Goal: Task Accomplishment & Management: Use online tool/utility

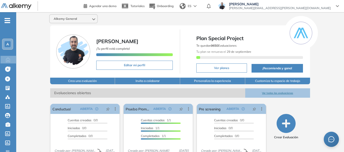
click at [8, 44] on span "A" at bounding box center [7, 44] width 3 height 4
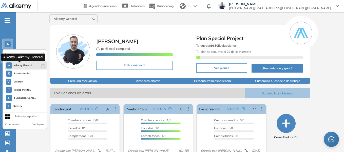
click at [19, 65] on span "Alkemy General" at bounding box center [23, 65] width 18 height 4
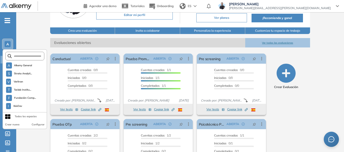
scroll to position [51, 0]
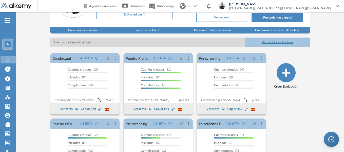
click at [38, 23] on div "Alkemy General Miguel Gomez ¡Tu perfil está completo! Editar mi perfil Plan Spe…" at bounding box center [180, 74] width 328 height 224
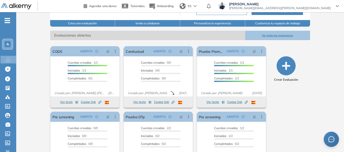
scroll to position [76, 0]
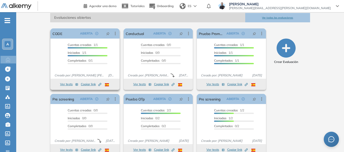
click at [69, 83] on button "Ver tests" at bounding box center [69, 84] width 18 height 6
click at [66, 83] on button "Ver tests" at bounding box center [69, 84] width 18 height 6
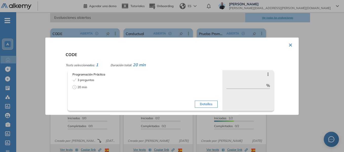
click at [210, 103] on button "Detalles" at bounding box center [206, 103] width 23 height 7
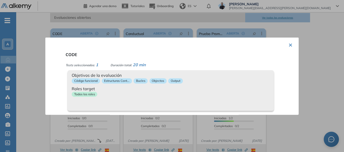
click at [290, 45] on div "× CODE Tests seleccionados: 1 Duración total: 20 min Programación Práctica 3 pr…" at bounding box center [171, 75] width 253 height 77
click at [288, 45] on button "×" at bounding box center [290, 44] width 4 height 10
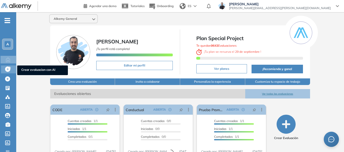
click at [5, 68] on icon at bounding box center [7, 68] width 5 height 5
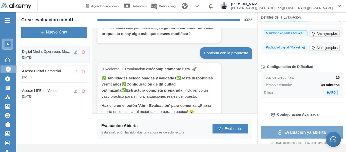
scroll to position [53, 0]
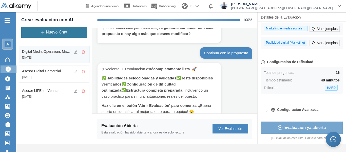
click at [57, 33] on button "Nuevo Chat" at bounding box center [54, 32] width 66 height 11
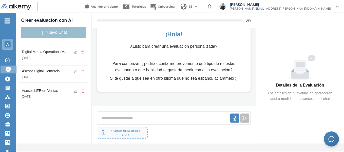
scroll to position [19, 0]
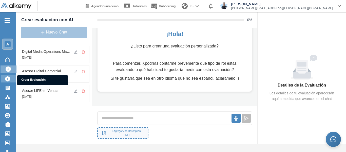
click at [7, 79] on icon at bounding box center [7, 78] width 5 height 5
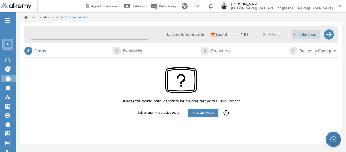
click at [72, 31] on input "text" at bounding box center [89, 35] width 118 height 10
type input "*********"
click at [153, 114] on span "Seleccionar mis propios tests" at bounding box center [158, 112] width 42 height 5
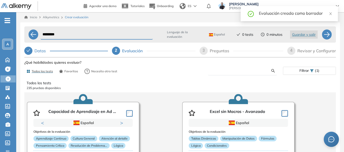
click at [230, 71] on input "text" at bounding box center [241, 70] width 59 height 5
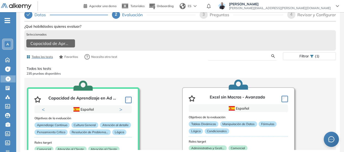
click at [218, 56] on input "text" at bounding box center [241, 56] width 59 height 5
type input "****"
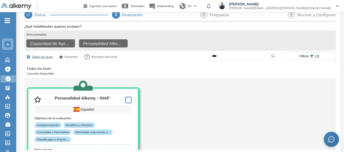
drag, startPoint x: 222, startPoint y: 54, endPoint x: 182, endPoint y: 52, distance: 40.6
click at [182, 52] on div "****" at bounding box center [231, 56] width 103 height 9
type input "****"
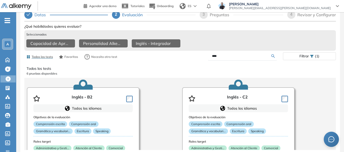
drag, startPoint x: 227, startPoint y: 53, endPoint x: 191, endPoint y: 54, distance: 36.2
click at [191, 54] on div "****" at bounding box center [231, 56] width 103 height 9
type input "*"
type input "*****"
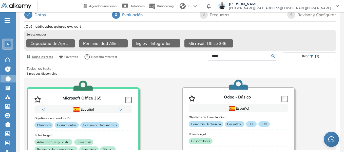
scroll to position [15, 0]
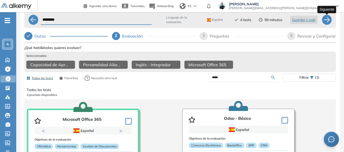
click at [325, 19] on div at bounding box center [327, 20] width 10 height 10
select select "*****"
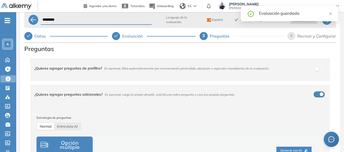
click at [23, 81] on div "********* Lenguaje de la evaluación Español Español Inglés Portugués 4 tests 59…" at bounding box center [180, 88] width 320 height 160
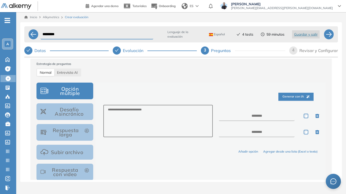
scroll to position [76, 0]
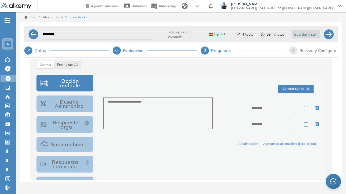
click at [64, 121] on button "Respuesta larga" at bounding box center [64, 124] width 57 height 17
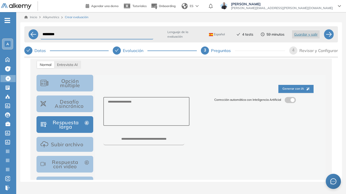
click at [294, 101] on label at bounding box center [290, 100] width 11 height 6
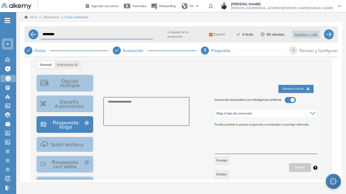
click at [231, 148] on textarea at bounding box center [265, 145] width 103 height 19
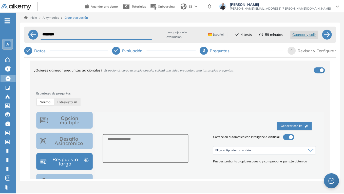
scroll to position [25, 0]
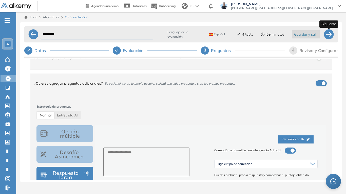
click at [326, 36] on div at bounding box center [329, 34] width 10 height 10
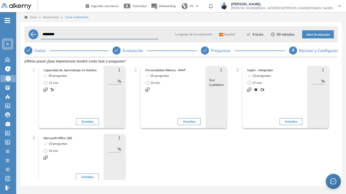
drag, startPoint x: 110, startPoint y: 81, endPoint x: 116, endPoint y: 81, distance: 6.9
click at [116, 81] on input "**" at bounding box center [112, 81] width 10 height 6
type input "**"
drag, startPoint x: 312, startPoint y: 82, endPoint x: 318, endPoint y: 81, distance: 5.7
click at [318, 81] on input "**" at bounding box center [316, 81] width 10 height 6
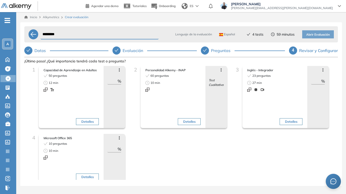
type input "**"
drag, startPoint x: 109, startPoint y: 150, endPoint x: 123, endPoint y: 150, distance: 14.7
click at [123, 150] on div "Avanzar posición Retroceder posición Saltar preguntas Eliminar ** %" at bounding box center [115, 159] width 22 height 50
type input "**"
click at [321, 35] on span "Abrir Evaluación" at bounding box center [318, 34] width 24 height 5
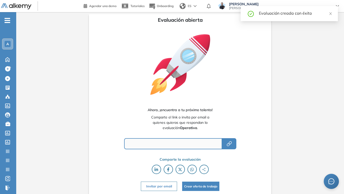
type input "**********"
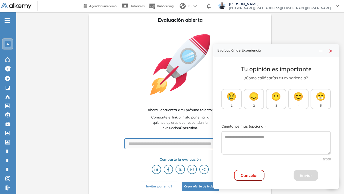
scroll to position [1, 0]
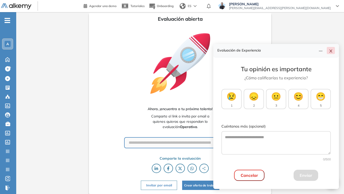
click at [333, 50] on button "button" at bounding box center [331, 50] width 8 height 7
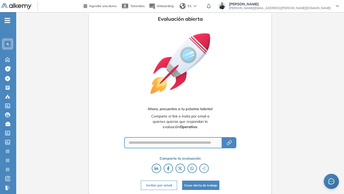
click at [7, 22] on span "-" at bounding box center [8, 20] width 6 height 4
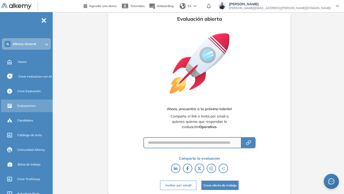
click at [26, 107] on span "Evaluaciones" at bounding box center [26, 106] width 18 height 5
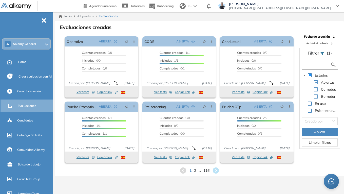
click at [310, 65] on input "text" at bounding box center [316, 64] width 27 height 5
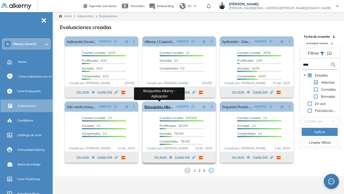
type input "****"
click at [163, 108] on link "Búsquedas Alkemy - Aplicación" at bounding box center [159, 107] width 30 height 10
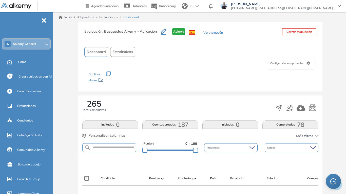
click at [292, 124] on button "Completadas 78" at bounding box center [290, 125] width 56 height 9
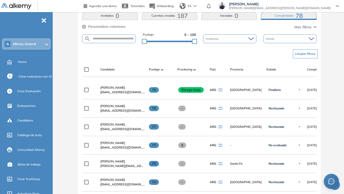
scroll to position [127, 0]
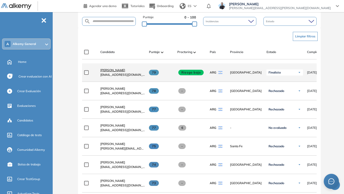
click at [116, 72] on span "Stefano Trento" at bounding box center [112, 70] width 25 height 4
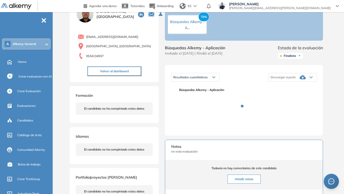
scroll to position [51, 0]
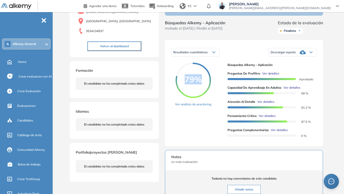
drag, startPoint x: 186, startPoint y: 84, endPoint x: 198, endPoint y: 82, distance: 12.6
click at [198, 82] on span "79%" at bounding box center [192, 79] width 35 height 8
click at [216, 87] on div "79% Ver análisis de proctoring" at bounding box center [199, 101] width 48 height 77
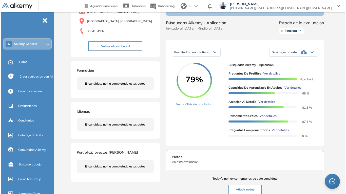
scroll to position [76, 0]
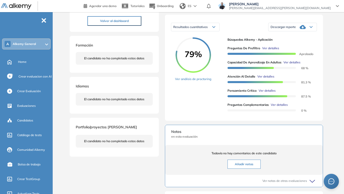
click at [294, 65] on span "Ver detalles" at bounding box center [291, 62] width 17 height 5
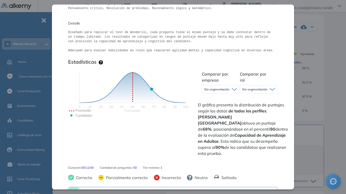
click at [207, 89] on span "Sin segmentación" at bounding box center [216, 90] width 25 height 4
click at [198, 73] on div "Comparar por empresa Sin segmentación Sin segmentación Alkemy" at bounding box center [217, 83] width 38 height 27
click at [218, 89] on span "Sin segmentación" at bounding box center [216, 90] width 25 height 4
click at [255, 92] on div "Sin segmentación" at bounding box center [258, 90] width 37 height 8
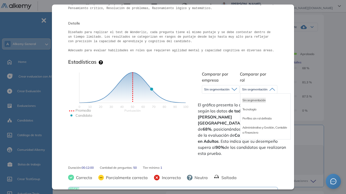
click at [221, 68] on div "Puntuación 0 10 20 30 40 50 60 70 80 90 100 Promedio Candidato Comparar por emp…" at bounding box center [173, 113] width 210 height 93
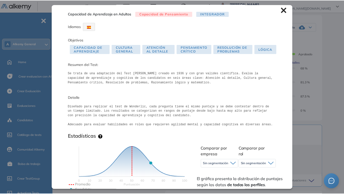
scroll to position [0, 0]
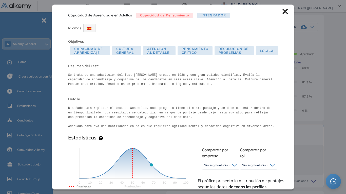
click at [283, 10] on icon at bounding box center [285, 12] width 6 height 6
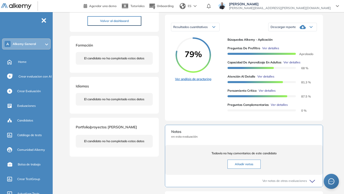
click at [195, 82] on link "Ver análisis de proctoring" at bounding box center [193, 79] width 36 height 5
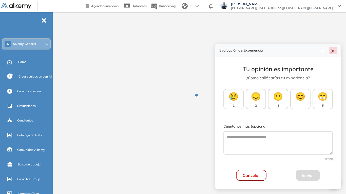
click at [333, 50] on icon "close" at bounding box center [333, 51] width 4 height 4
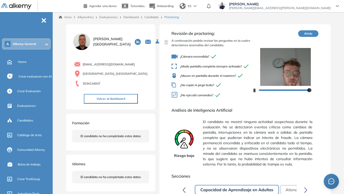
click at [155, 18] on link "Candidato" at bounding box center [151, 17] width 14 height 4
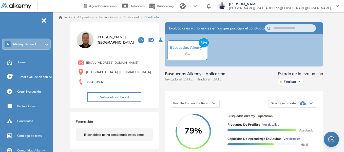
click at [37, 42] on div "A Alkemy General" at bounding box center [27, 44] width 48 height 10
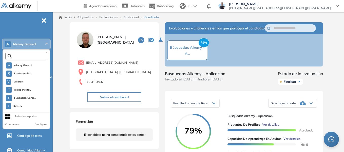
click at [32, 55] on input "text" at bounding box center [28, 56] width 32 height 4
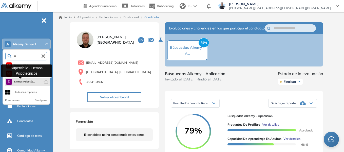
type input "***"
click at [28, 83] on span "Demos Psicotéc..." at bounding box center [24, 82] width 21 height 4
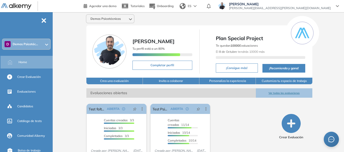
click at [40, 46] on div "D Demos Psicotéc..." at bounding box center [27, 44] width 48 height 10
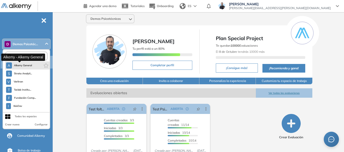
click at [27, 63] on span "Alkemy General" at bounding box center [23, 65] width 18 height 4
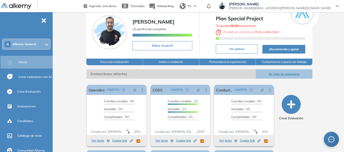
scroll to position [25, 0]
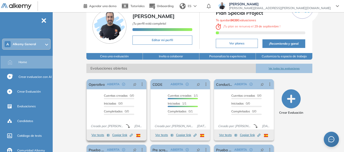
click at [98, 135] on button "Ver tests" at bounding box center [100, 135] width 18 height 6
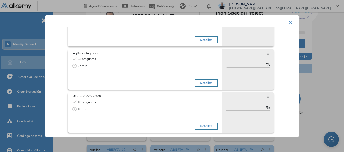
scroll to position [0, 0]
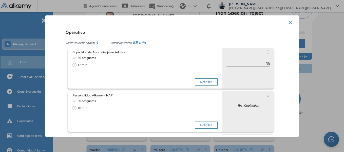
click at [288, 21] on button "×" at bounding box center [290, 22] width 4 height 10
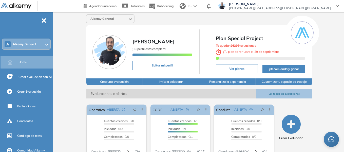
click at [44, 45] on div "A Alkemy General" at bounding box center [27, 44] width 48 height 10
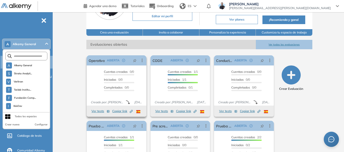
scroll to position [51, 0]
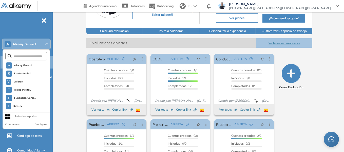
drag, startPoint x: 66, startPoint y: 41, endPoint x: 45, endPoint y: 19, distance: 30.1
click at [66, 41] on div "Alkemy General Miguel Gomez ¡Tu perfil está completo! Editar mi perfil Plan Spe…" at bounding box center [199, 74] width 289 height 225
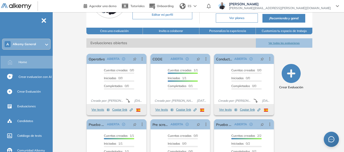
click at [44, 21] on span "-" at bounding box center [44, 20] width 6 height 4
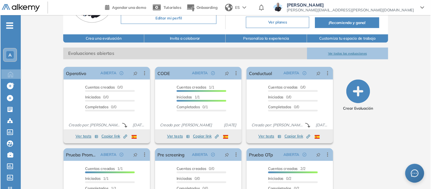
scroll to position [47, 0]
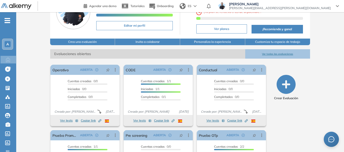
scroll to position [35, 0]
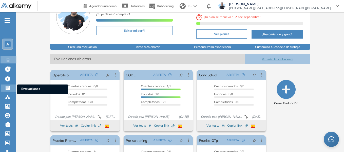
click at [28, 91] on span "Evaluaciones" at bounding box center [42, 89] width 43 height 6
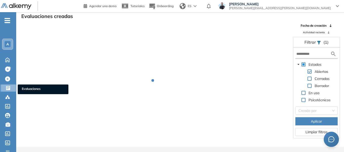
scroll to position [12, 0]
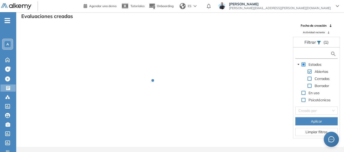
click at [313, 55] on input "text" at bounding box center [313, 53] width 34 height 5
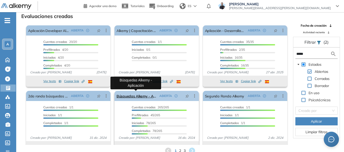
type input "*****"
click at [133, 98] on link "Búsquedas Alkemy - Aplicación" at bounding box center [136, 96] width 41 height 10
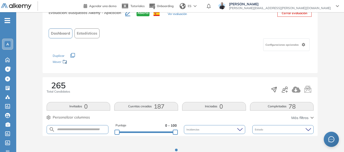
scroll to position [38, 0]
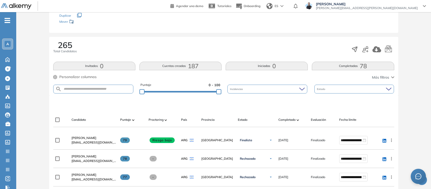
scroll to position [70, 0]
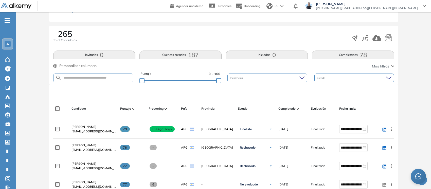
click at [8, 44] on span "A" at bounding box center [7, 44] width 3 height 4
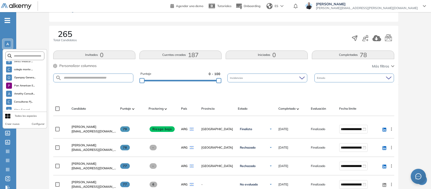
scroll to position [1466, 0]
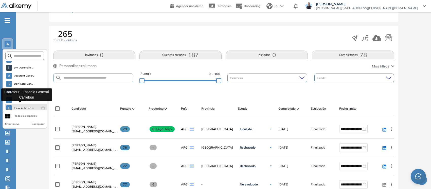
click at [27, 106] on span "Espacio Genera..." at bounding box center [24, 108] width 20 height 4
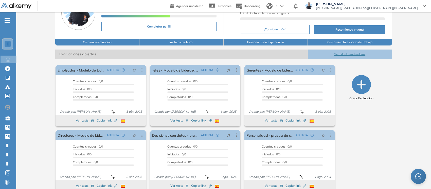
scroll to position [50, 0]
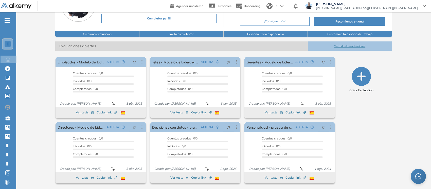
click at [6, 42] on div "E" at bounding box center [8, 44] width 6 height 6
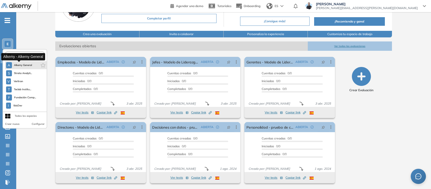
click at [21, 66] on span "Alkemy General" at bounding box center [23, 65] width 18 height 4
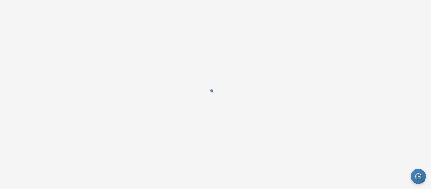
scroll to position [0, 0]
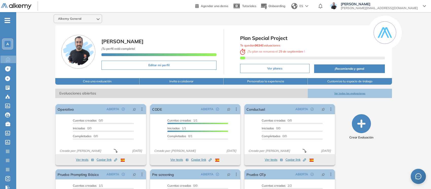
click at [9, 41] on div "A" at bounding box center [8, 44] width 6 height 6
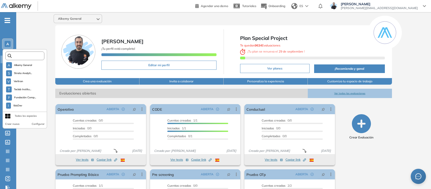
click at [33, 56] on input "text" at bounding box center [26, 56] width 29 height 4
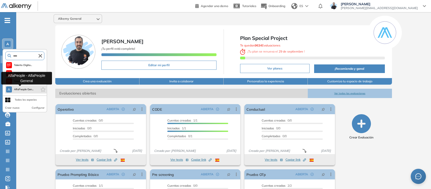
type input "****"
click at [32, 89] on span "AlfaPeople Gen..." at bounding box center [24, 90] width 20 height 4
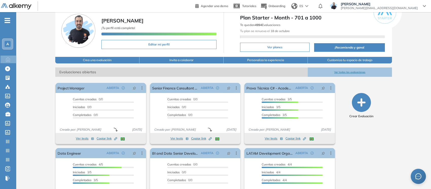
scroll to position [32, 0]
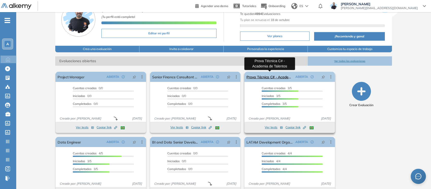
click at [275, 74] on link "Prova Técnica C# - Academia de Talentos" at bounding box center [269, 77] width 47 height 10
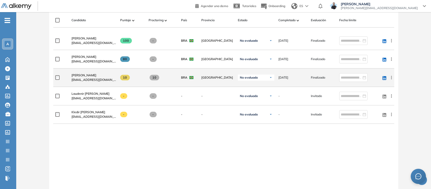
scroll to position [64, 0]
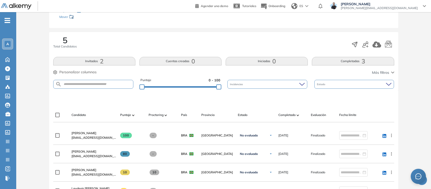
click at [117, 80] on form at bounding box center [93, 84] width 80 height 9
click at [117, 84] on input "text" at bounding box center [97, 85] width 71 height 4
paste input "**********"
type input "**********"
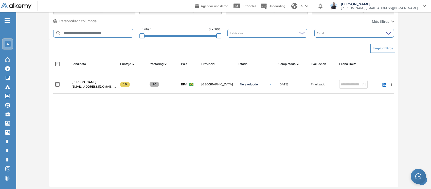
scroll to position [118, 0]
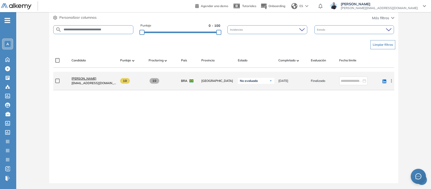
click at [87, 79] on span "Priscila Nascimento" at bounding box center [83, 79] width 25 height 4
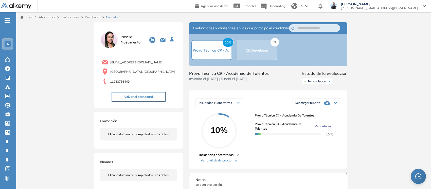
click at [318, 129] on span "Ver detalles" at bounding box center [322, 126] width 17 height 5
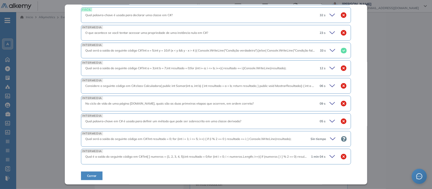
scroll to position [137, 0]
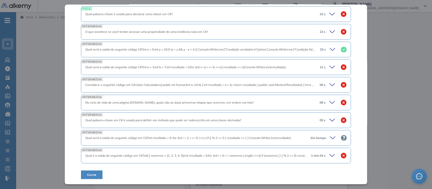
click at [332, 137] on icon at bounding box center [333, 138] width 7 height 7
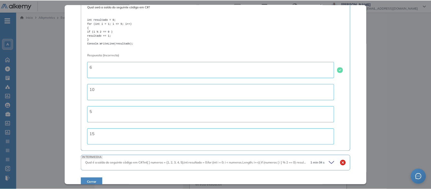
scroll to position [285, 0]
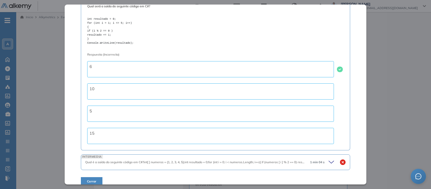
click at [408, 58] on div "Inicio Alkymetrics Evaluaciones Dashboard Candidato Prova Técnica C# - Academia…" at bounding box center [223, 186] width 414 height 349
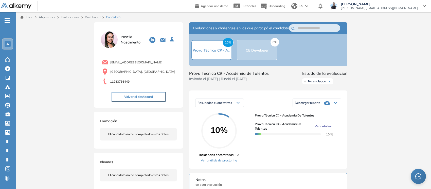
scroll to position [227, 0]
click at [217, 158] on span "Incidencias encontradas: 10" at bounding box center [218, 155] width 39 height 5
click at [220, 168] on div "Resultados cuantitativos Resultados cuantitativos Descargar reporte Descargar i…" at bounding box center [268, 130] width 158 height 79
click at [219, 163] on link "Ver análisis de proctoring" at bounding box center [218, 161] width 39 height 5
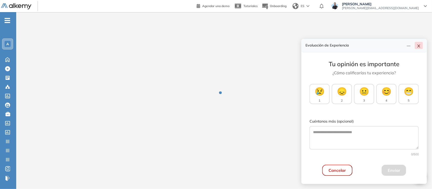
click at [420, 47] on icon "close" at bounding box center [419, 46] width 4 height 4
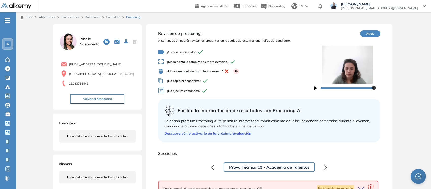
click at [110, 18] on link "Candidato" at bounding box center [113, 17] width 14 height 4
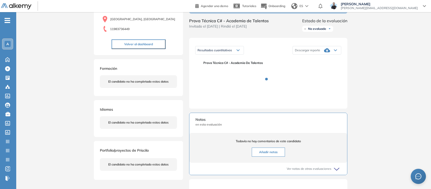
scroll to position [63, 0]
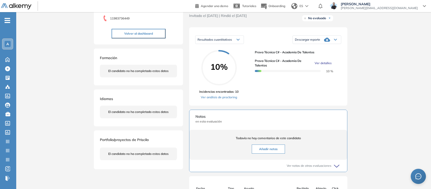
click at [223, 105] on div "Resultados cuantitativos Resultados cuantitativos Descargar reporte Descargar i…" at bounding box center [268, 66] width 158 height 79
click at [223, 100] on link "Ver análisis de proctoring" at bounding box center [218, 97] width 39 height 5
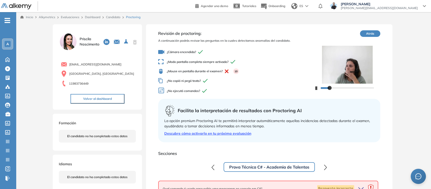
click at [109, 17] on link "Candidato" at bounding box center [113, 17] width 14 height 4
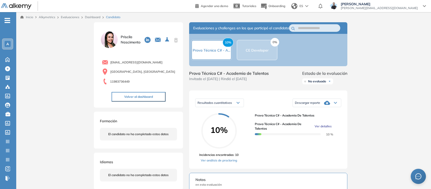
click at [326, 129] on span "Ver detalles" at bounding box center [322, 126] width 17 height 5
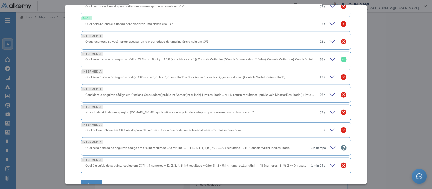
scroll to position [137, 0]
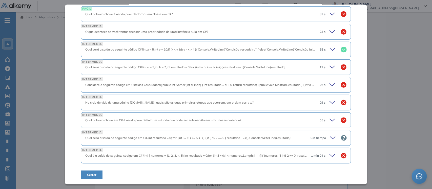
click at [330, 138] on icon at bounding box center [332, 138] width 5 height 2
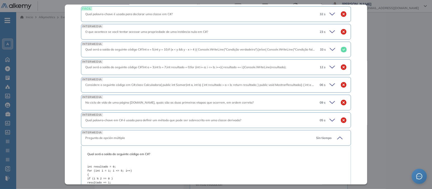
scroll to position [190, 0]
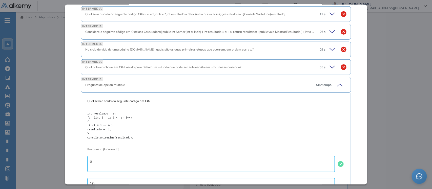
click at [330, 72] on div "INTERMEDIA Qual palavra-chave em C# é usada para definir um método que pode ser…" at bounding box center [216, 68] width 270 height 16
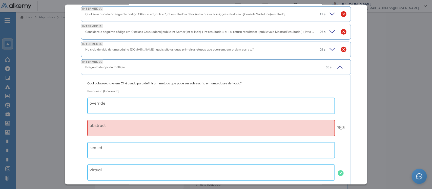
click at [336, 66] on icon at bounding box center [339, 67] width 7 height 7
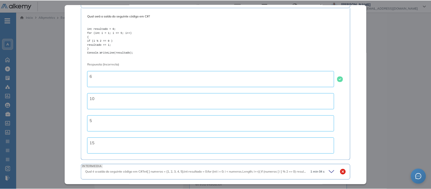
scroll to position [285, 0]
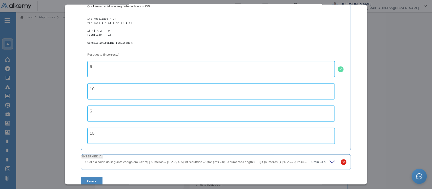
click at [408, 43] on div "Inicio Alkymetrics Evaluaciones Dashboard Candidato Prova Técnica C# - Academia…" at bounding box center [224, 186] width 416 height 349
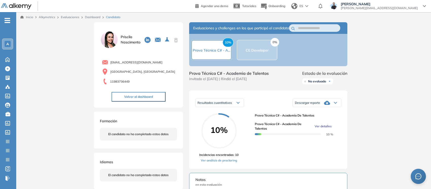
scroll to position [227, 0]
click at [6, 45] on div "A" at bounding box center [8, 44] width 6 height 6
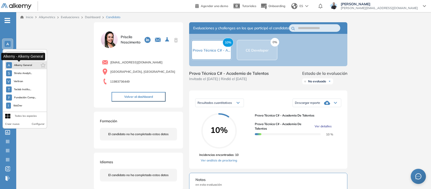
click at [22, 67] on span "Alkemy General" at bounding box center [23, 65] width 18 height 4
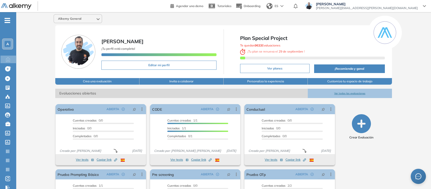
click at [10, 45] on div "A" at bounding box center [8, 44] width 6 height 6
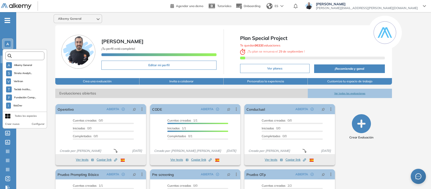
click at [22, 54] on input "text" at bounding box center [26, 56] width 29 height 4
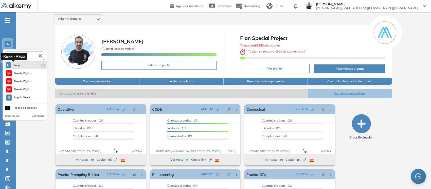
type input "****"
click at [18, 66] on span "Rappi" at bounding box center [17, 65] width 8 height 4
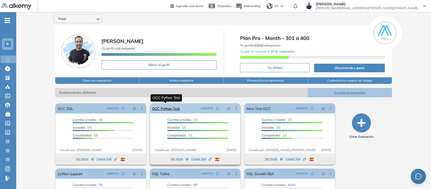
click at [167, 110] on link "OCC Python Test" at bounding box center [166, 109] width 28 height 10
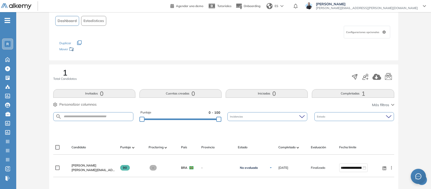
scroll to position [118, 0]
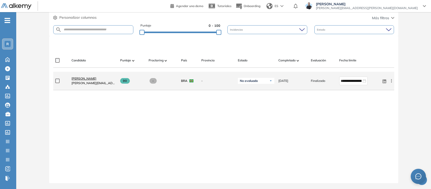
click at [89, 79] on span "[PERSON_NAME]" at bounding box center [83, 79] width 25 height 4
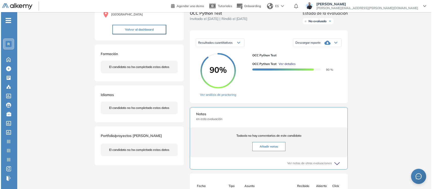
scroll to position [95, 0]
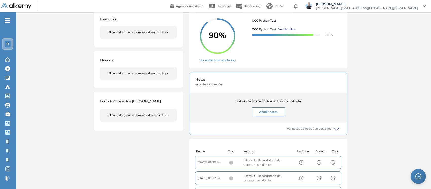
click at [291, 32] on span "Ver detalles" at bounding box center [286, 29] width 17 height 5
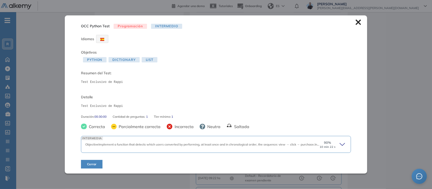
click at [343, 146] on icon at bounding box center [343, 144] width 7 height 7
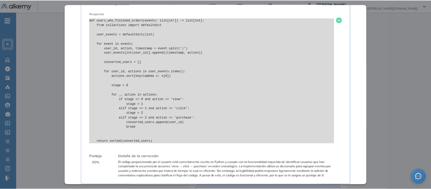
scroll to position [351, 0]
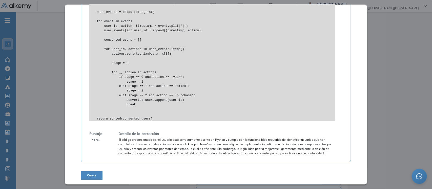
click at [393, 61] on div "Inicio Alkymetrics Evaluaciones Dashboard Candidato OCC Python Test Programació…" at bounding box center [224, 89] width 416 height 344
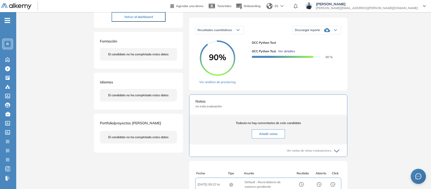
scroll to position [0, 0]
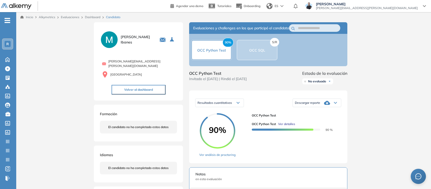
click at [91, 17] on link "Dashboard" at bounding box center [92, 17] width 15 height 4
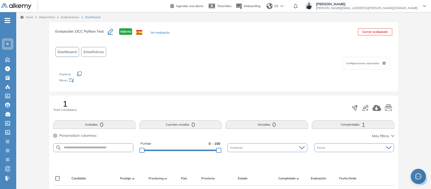
click at [69, 16] on link "Evaluaciones" at bounding box center [70, 17] width 18 height 4
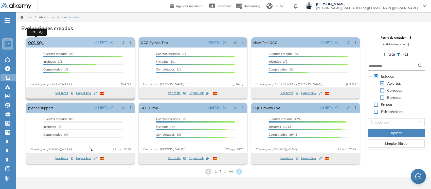
click at [36, 44] on link "OCC SQL" at bounding box center [35, 42] width 15 height 10
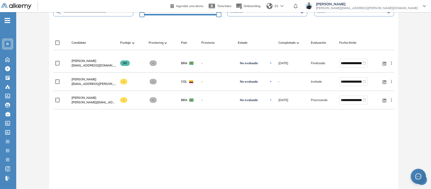
scroll to position [156, 0]
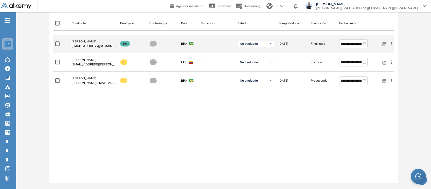
click at [85, 42] on span "[PERSON_NAME]" at bounding box center [83, 42] width 25 height 4
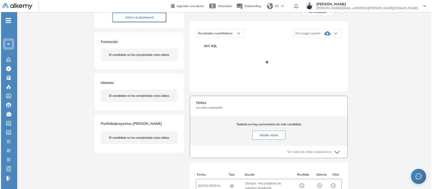
scroll to position [95, 0]
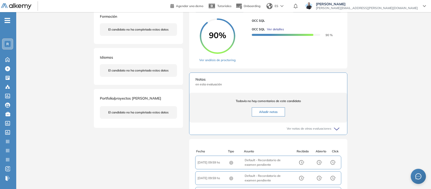
click at [278, 32] on span "Ver detalles" at bounding box center [275, 29] width 17 height 5
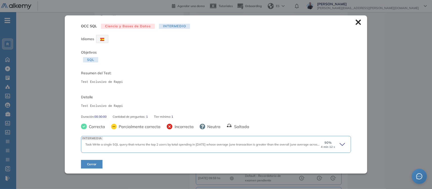
click at [340, 147] on icon at bounding box center [343, 144] width 7 height 7
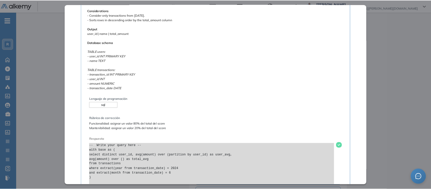
scroll to position [253, 0]
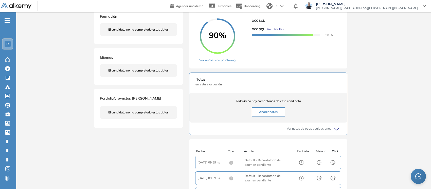
click at [393, 67] on div "Inicio Alkymetrics Evaluaciones Dashboard Candidato OCC SQL Ciencia y Bases de …" at bounding box center [223, 80] width 414 height 326
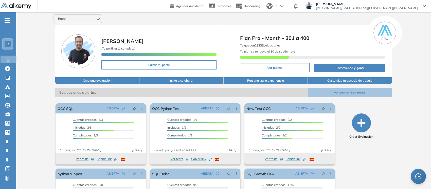
click at [10, 46] on div "R" at bounding box center [8, 44] width 6 height 6
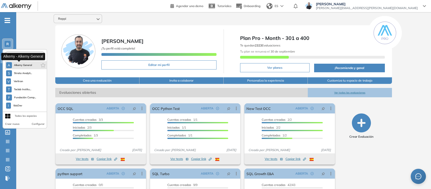
click at [20, 65] on span "Alkemy General" at bounding box center [23, 65] width 18 height 4
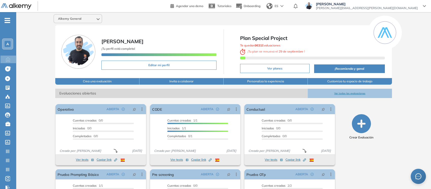
click at [10, 42] on div "A" at bounding box center [8, 44] width 6 height 6
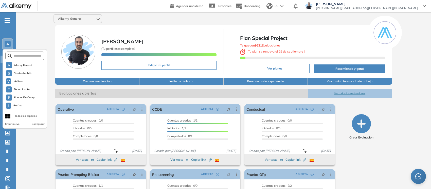
click at [421, 39] on div "Alkemy General [PERSON_NAME] ¡Tu perfil está completo! Editar mi perfil Plan Sp…" at bounding box center [223, 124] width 414 height 225
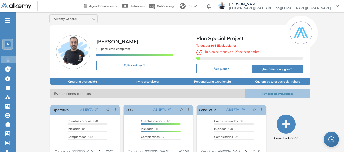
click at [7, 22] on span "-" at bounding box center [8, 20] width 6 height 4
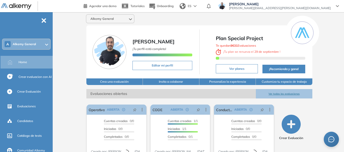
click at [72, 48] on div "Alkemy General [PERSON_NAME] ¡Tu perfil está completo! Editar mi perfil Plan Sp…" at bounding box center [199, 124] width 289 height 225
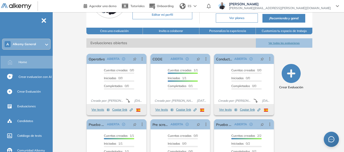
scroll to position [25, 0]
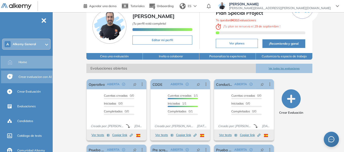
click at [37, 78] on span "Crear evaluacion con AI" at bounding box center [34, 76] width 33 height 5
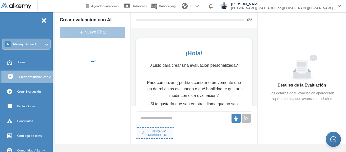
scroll to position [32, 0]
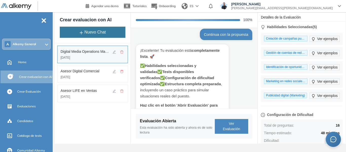
click at [111, 32] on button "Nuevo Chat" at bounding box center [93, 32] width 66 height 11
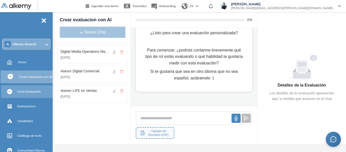
click at [35, 92] on span "Crear Evaluación" at bounding box center [29, 91] width 24 height 5
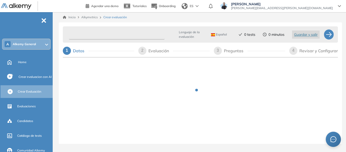
click at [122, 34] on input "text" at bounding box center [117, 35] width 96 height 10
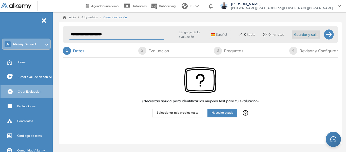
type input "**********"
click at [182, 113] on span "Seleccionar mis propios tests" at bounding box center [178, 112] width 42 height 5
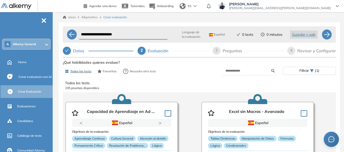
click at [232, 68] on form at bounding box center [248, 70] width 55 height 9
click at [233, 69] on input "text" at bounding box center [248, 70] width 46 height 5
type input "*****"
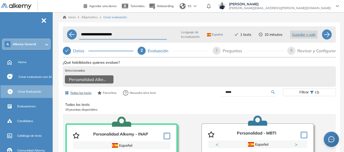
drag, startPoint x: 244, startPoint y: 96, endPoint x: 205, endPoint y: 95, distance: 39.0
click at [205, 95] on div "*****" at bounding box center [241, 92] width 84 height 9
type input "****"
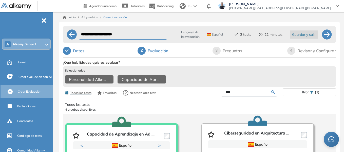
drag, startPoint x: 239, startPoint y: 96, endPoint x: 199, endPoint y: 100, distance: 40.5
click at [199, 98] on div "Todos los tests Favoritos Necesito otro test **** Filtrar (1)" at bounding box center [199, 93] width 273 height 10
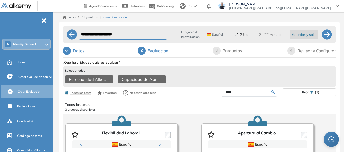
drag, startPoint x: 243, startPoint y: 97, endPoint x: 202, endPoint y: 99, distance: 40.9
click at [202, 96] on div "*****" at bounding box center [241, 92] width 84 height 9
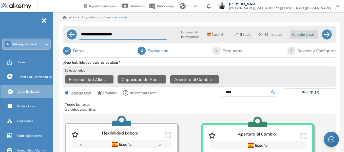
type input "*****"
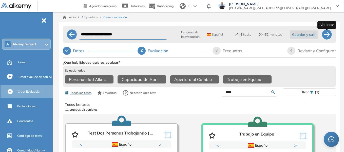
click at [327, 33] on div at bounding box center [327, 34] width 10 height 10
select select "*****"
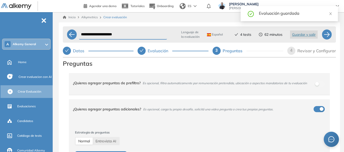
click at [58, 78] on div "**********" at bounding box center [199, 97] width 289 height 170
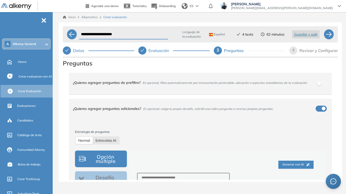
click at [110, 141] on span "Entrevista AI" at bounding box center [105, 141] width 21 height 5
select select "***"
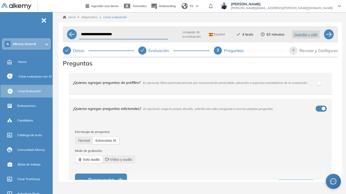
scroll to position [51, 0]
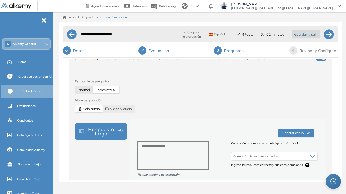
click at [89, 88] on span "Normal" at bounding box center [84, 90] width 12 height 5
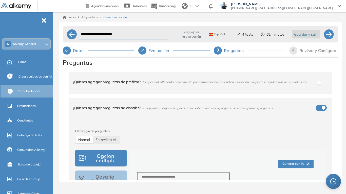
scroll to position [0, 0]
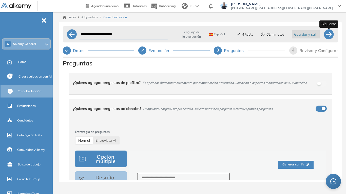
click at [329, 33] on div at bounding box center [329, 34] width 10 height 10
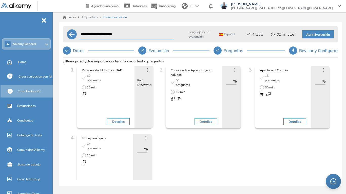
drag, startPoint x: 137, startPoint y: 148, endPoint x: 145, endPoint y: 150, distance: 8.4
click at [145, 150] on div "** %" at bounding box center [142, 149] width 11 height 7
type input "**"
drag, startPoint x: 315, startPoint y: 83, endPoint x: 328, endPoint y: 78, distance: 14.5
click at [328, 78] on div "3 Apertura al Cambio 15 preguntas 30 min Detalles Avanzar posición Retroceder p…" at bounding box center [289, 100] width 89 height 68
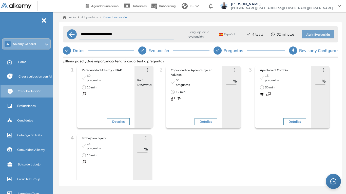
type input "**"
drag, startPoint x: 225, startPoint y: 82, endPoint x: 239, endPoint y: 79, distance: 14.3
click at [239, 79] on div "Avanzar posición Retroceder posición Saltar preguntas Eliminar ** %" at bounding box center [231, 97] width 19 height 62
type input "*"
type input "**"
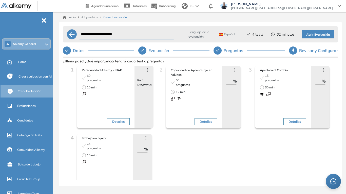
click at [318, 32] on button "Abrir Evaluación" at bounding box center [318, 34] width 32 height 8
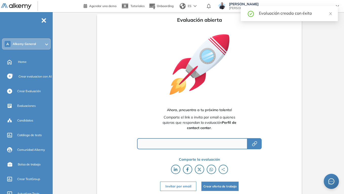
type input "**********"
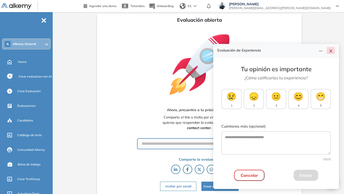
click at [329, 52] on icon "close" at bounding box center [331, 51] width 4 height 4
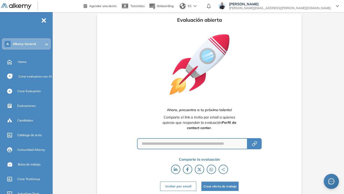
scroll to position [1, 0]
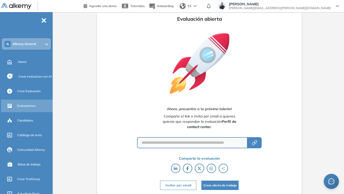
click at [30, 106] on span "Evaluaciones" at bounding box center [26, 106] width 18 height 5
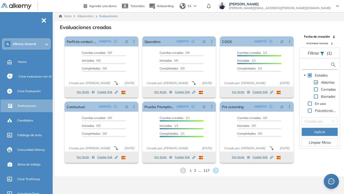
click at [311, 66] on input "text" at bounding box center [316, 64] width 27 height 5
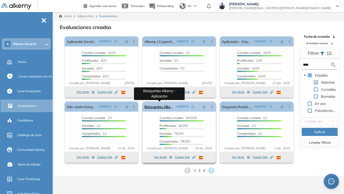
type input "****"
click at [166, 107] on link "Búsquedas Alkemy - Aplicación" at bounding box center [159, 107] width 30 height 10
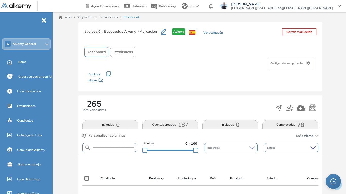
click at [128, 52] on span "Estadísticas" at bounding box center [122, 51] width 21 height 5
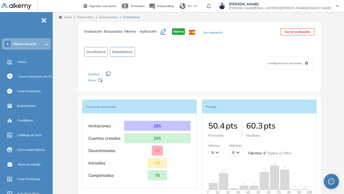
click at [98, 50] on span "Dashboard" at bounding box center [95, 51] width 19 height 5
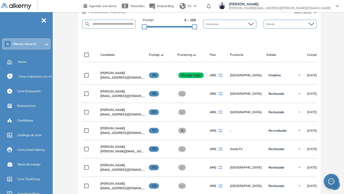
scroll to position [127, 0]
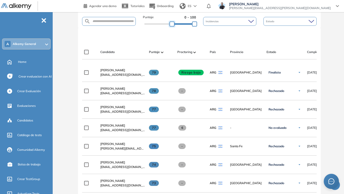
drag, startPoint x: 145, startPoint y: 26, endPoint x: 173, endPoint y: 26, distance: 27.4
click at [173, 26] on div at bounding box center [171, 24] width 5 height 5
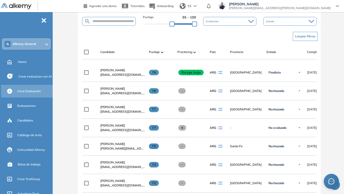
drag, startPoint x: 119, startPoint y: 71, endPoint x: 6, endPoint y: 91, distance: 114.4
click at [119, 71] on span "[PERSON_NAME]" at bounding box center [112, 70] width 25 height 4
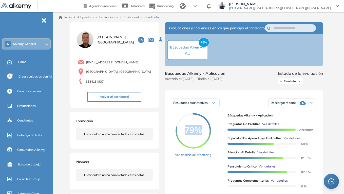
drag, startPoint x: 186, startPoint y: 134, endPoint x: 200, endPoint y: 136, distance: 14.3
click at [200, 134] on span "79%" at bounding box center [192, 130] width 35 height 8
click at [223, 120] on div "79% Ver análisis de proctoring Búsquedas Alkemy - Aplicación Preguntas de Prefi…" at bounding box center [244, 151] width 146 height 77
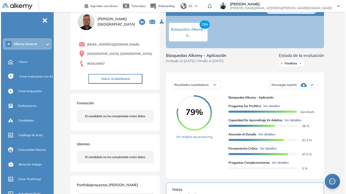
scroll to position [25, 0]
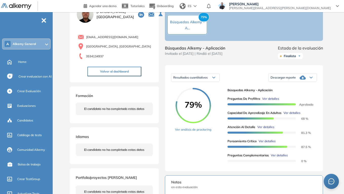
click at [295, 115] on span "Ver detalles" at bounding box center [291, 113] width 17 height 5
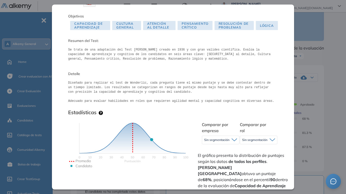
click at [213, 139] on span "Sin segmentación" at bounding box center [216, 140] width 25 height 4
click at [262, 141] on span "Sin segmentación" at bounding box center [254, 140] width 25 height 4
click at [192, 97] on pre "Diseñado para replicar el test de Wonderlic, cada pregunta tiene el mismo punta…" at bounding box center [173, 92] width 210 height 23
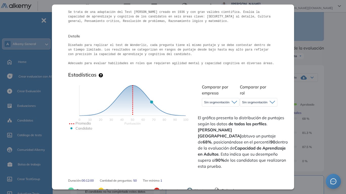
scroll to position [76, 0]
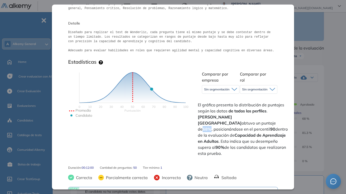
drag, startPoint x: 251, startPoint y: 118, endPoint x: 258, endPoint y: 119, distance: 6.9
click at [211, 127] on strong "68%" at bounding box center [207, 129] width 9 height 5
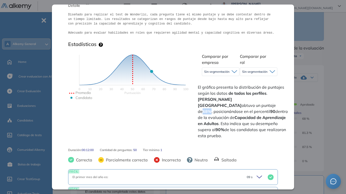
scroll to position [101, 0]
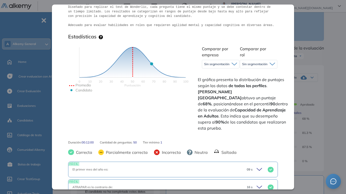
click at [276, 93] on span "El gráfico presenta la distribución de puntajes según los datos de todos los pe…" at bounding box center [243, 104] width 91 height 55
drag, startPoint x: 255, startPoint y: 98, endPoint x: 259, endPoint y: 99, distance: 4.2
click at [259, 99] on span "El gráfico presenta la distribución de puntajes según los datos de todos los pe…" at bounding box center [243, 104] width 91 height 55
click at [239, 116] on span "El gráfico presenta la distribución de puntajes según los datos de todos los pe…" at bounding box center [243, 104] width 91 height 55
drag, startPoint x: 201, startPoint y: 116, endPoint x: 209, endPoint y: 116, distance: 7.9
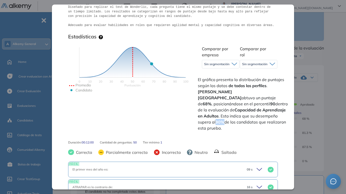
click at [209, 116] on span "El gráfico presenta la distribución de puntajes según los datos de todos los pe…" at bounding box center [243, 104] width 91 height 55
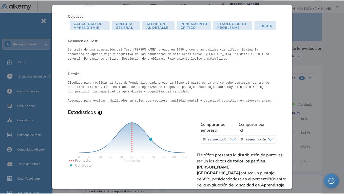
scroll to position [0, 0]
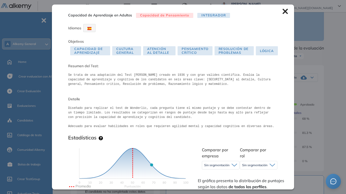
drag, startPoint x: 281, startPoint y: 11, endPoint x: 319, endPoint y: 60, distance: 61.9
click at [282, 11] on icon at bounding box center [284, 11] width 5 height 5
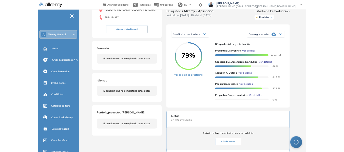
scroll to position [51, 0]
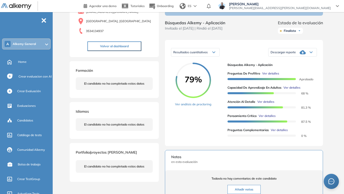
click at [313, 57] on div "Descargar reporte" at bounding box center [292, 52] width 48 height 10
click at [298, 73] on li "Descargar informe resumido" at bounding box center [290, 70] width 38 height 5
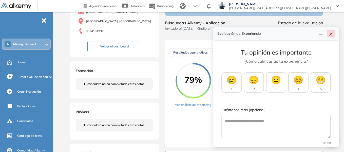
click at [333, 34] on icon "close" at bounding box center [331, 34] width 4 height 4
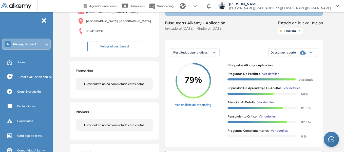
click at [200, 107] on link "Ver análisis de proctoring" at bounding box center [193, 104] width 36 height 5
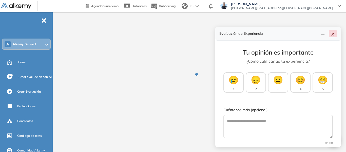
click at [334, 32] on icon "close" at bounding box center [333, 34] width 4 height 4
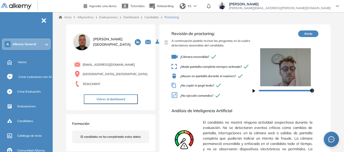
click at [155, 16] on link "Candidato" at bounding box center [151, 17] width 14 height 4
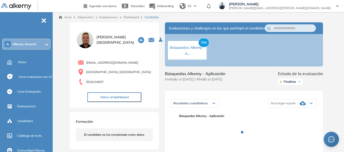
click at [128, 16] on link "Dashboard" at bounding box center [130, 17] width 15 height 4
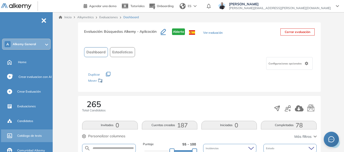
click at [29, 134] on span "Catálogo de tests" at bounding box center [29, 135] width 25 height 5
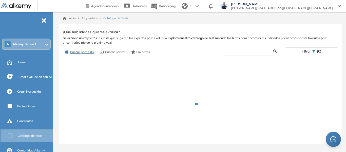
click at [239, 52] on input "text" at bounding box center [250, 51] width 47 height 5
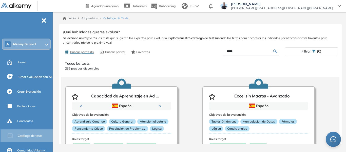
type input "*****"
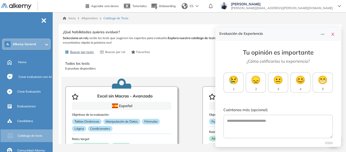
click at [334, 36] on icon "close" at bounding box center [333, 34] width 4 height 4
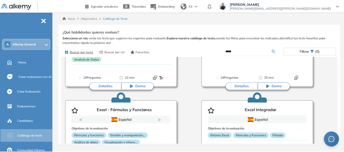
scroll to position [101, 0]
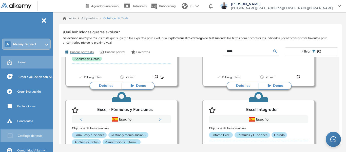
click at [27, 60] on div "Home" at bounding box center [35, 62] width 34 height 9
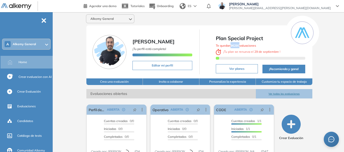
drag, startPoint x: 231, startPoint y: 45, endPoint x: 239, endPoint y: 45, distance: 7.6
click at [239, 45] on span "Te quedan 9629 Evaluaciones" at bounding box center [236, 46] width 40 height 4
click at [75, 48] on div "Alkemy General [PERSON_NAME] ¡Tu perfil está completo! Editar mi perfil Plan Sp…" at bounding box center [199, 124] width 289 height 225
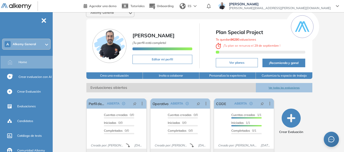
scroll to position [51, 0]
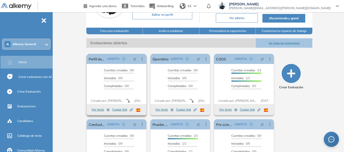
click at [99, 111] on button "Ver tests" at bounding box center [100, 109] width 18 height 6
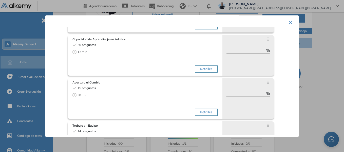
scroll to position [85, 0]
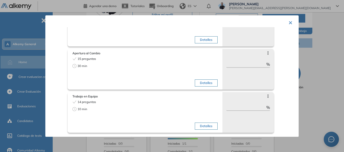
click at [289, 21] on button "×" at bounding box center [290, 22] width 4 height 10
